Goal: Find specific page/section: Find specific page/section

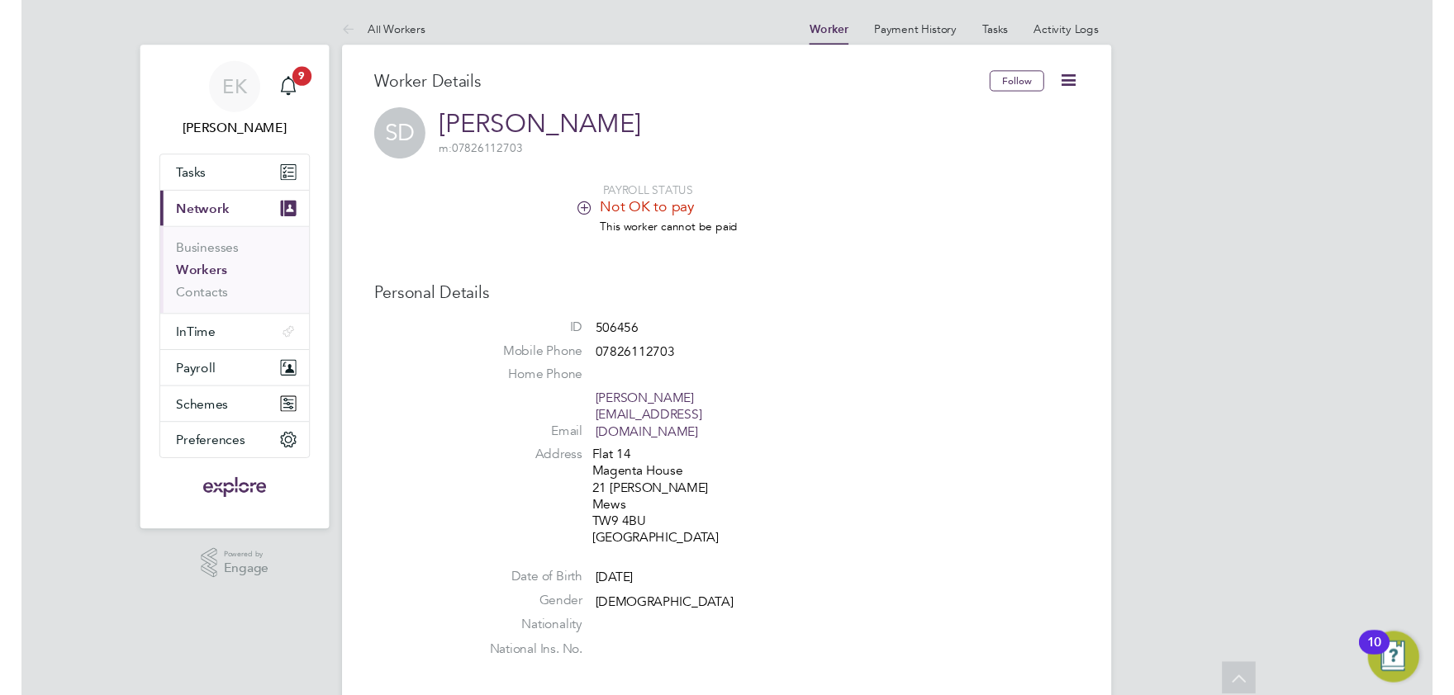
scroll to position [1545, 0]
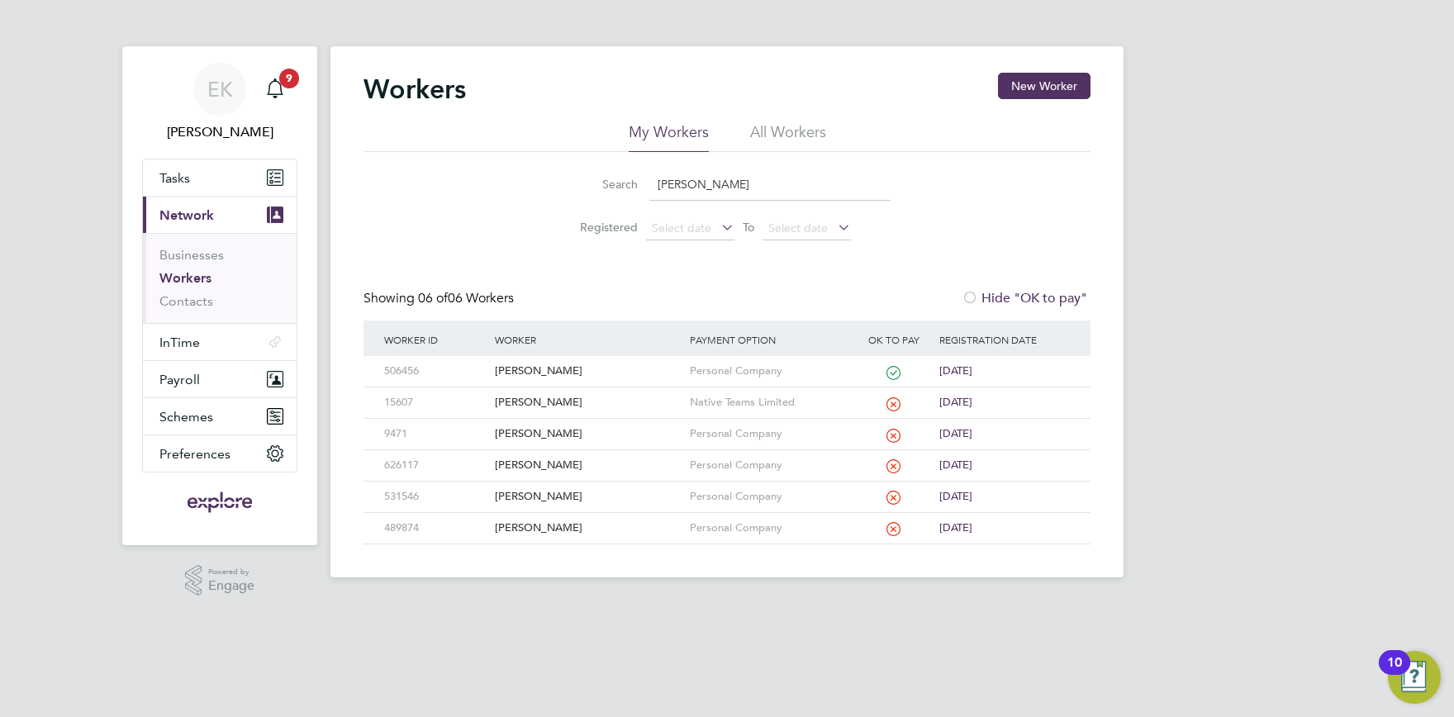
click at [747, 196] on input "[PERSON_NAME]" at bounding box center [769, 184] width 241 height 32
drag, startPoint x: 784, startPoint y: 186, endPoint x: 481, endPoint y: 173, distance: 303.4
click at [649, 175] on input "stefan" at bounding box center [769, 184] width 241 height 32
type input "amina"
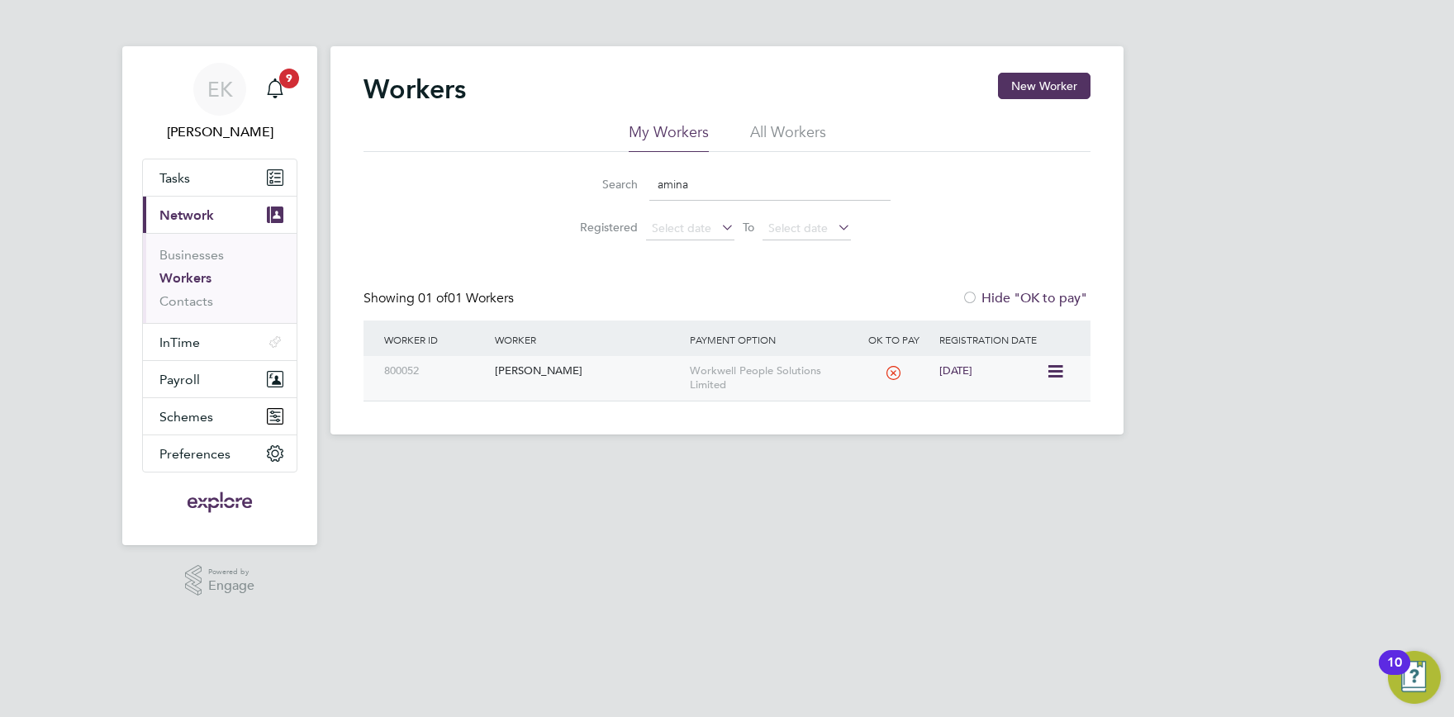
click at [532, 372] on div "[PERSON_NAME]" at bounding box center [588, 371] width 194 height 31
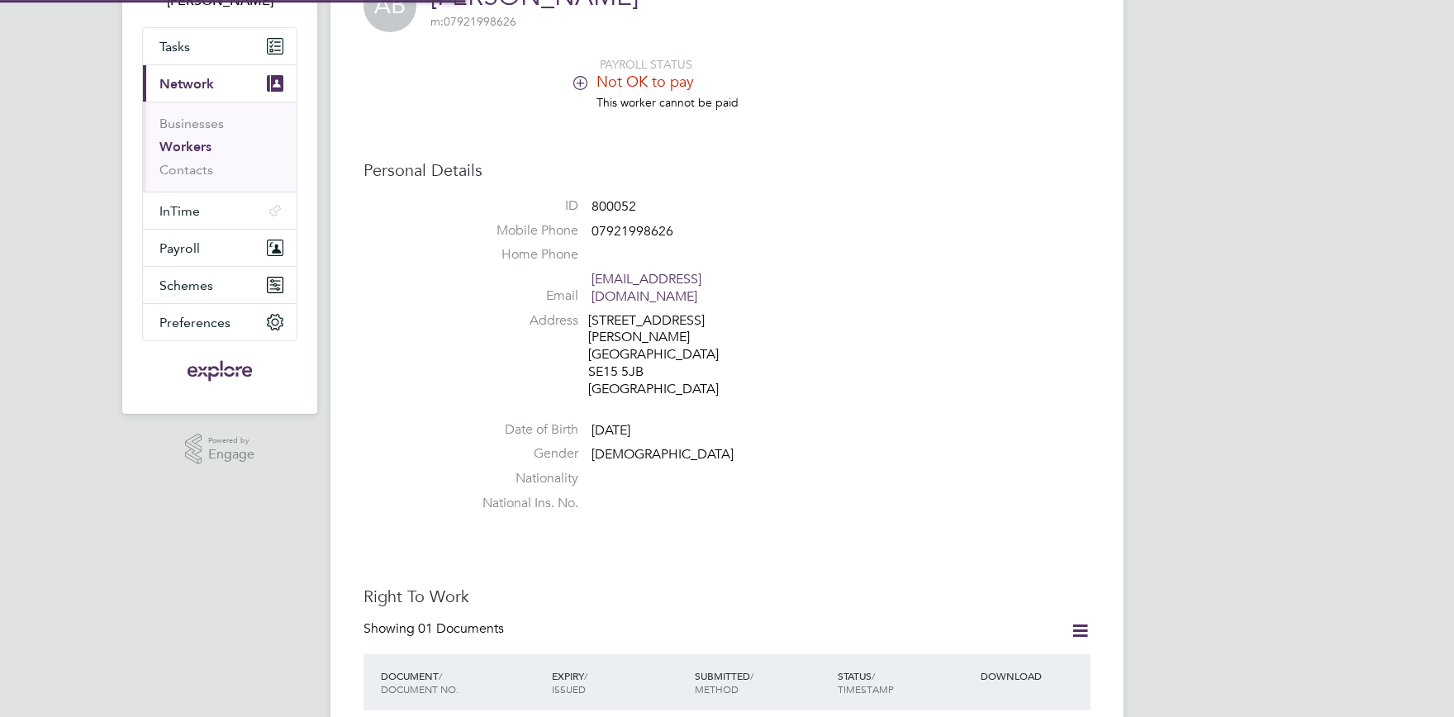
scroll to position [363, 0]
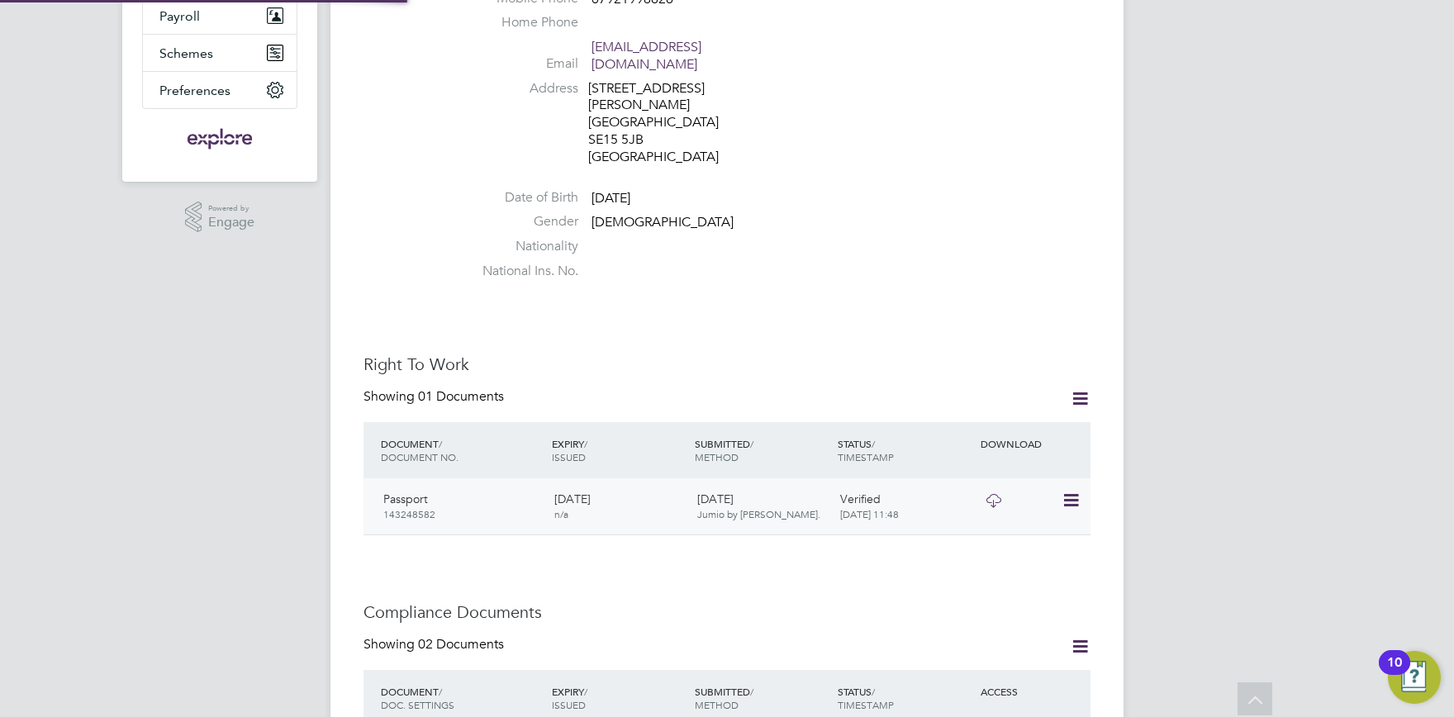
click at [1078, 491] on icon at bounding box center [1069, 501] width 17 height 20
click at [1013, 562] on li "View Details" at bounding box center [1022, 561] width 112 height 23
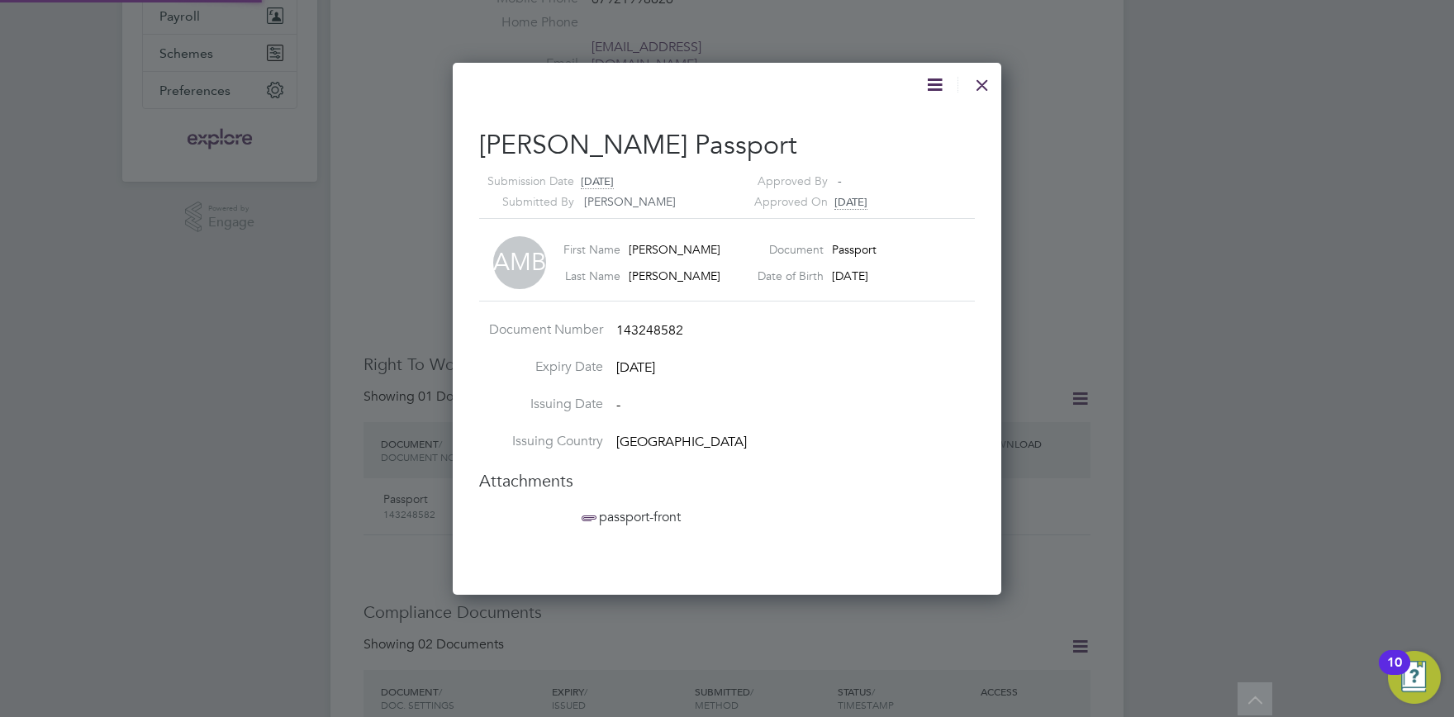
scroll to position [17, 204]
click at [641, 526] on li "passport-front" at bounding box center [735, 526] width 314 height 37
click at [667, 510] on span "passport-front" at bounding box center [629, 517] width 102 height 17
click at [979, 78] on div at bounding box center [982, 81] width 30 height 30
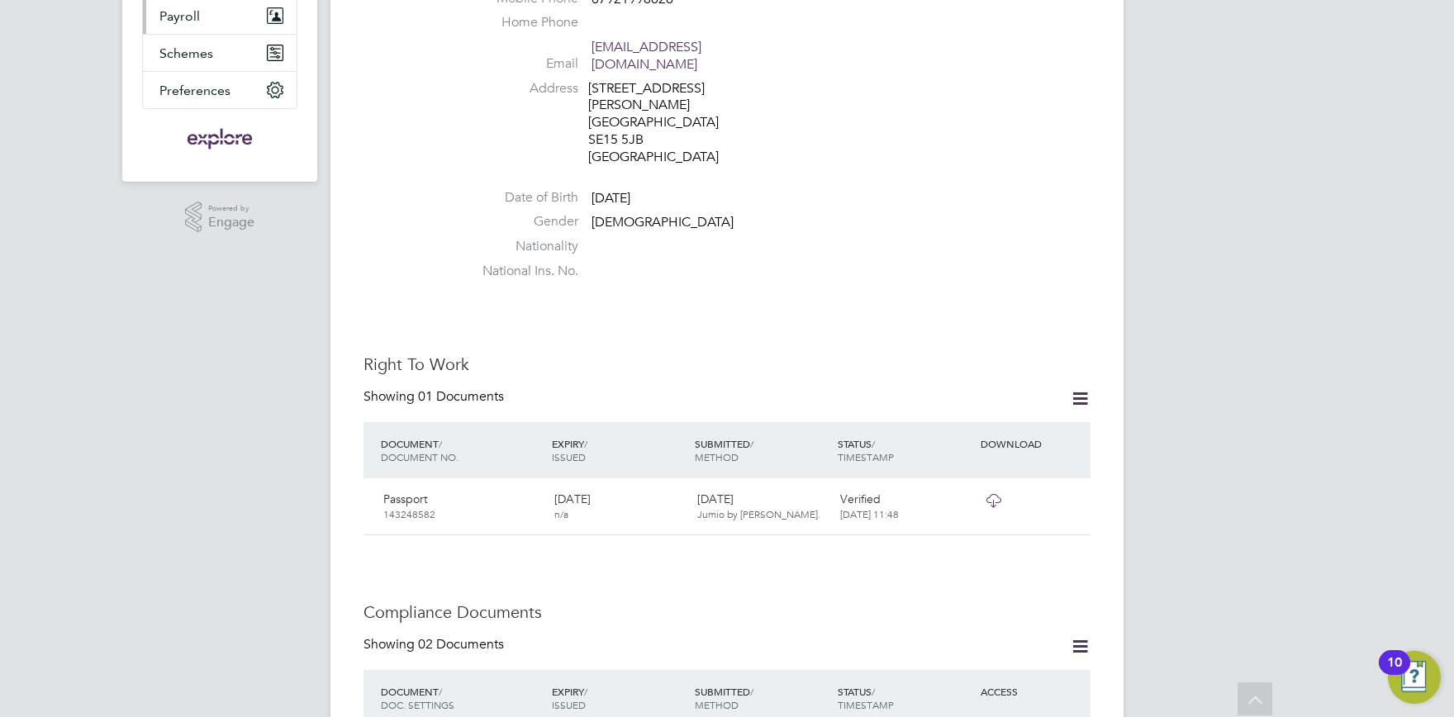
scroll to position [0, 0]
